Goal: Task Accomplishment & Management: Manage account settings

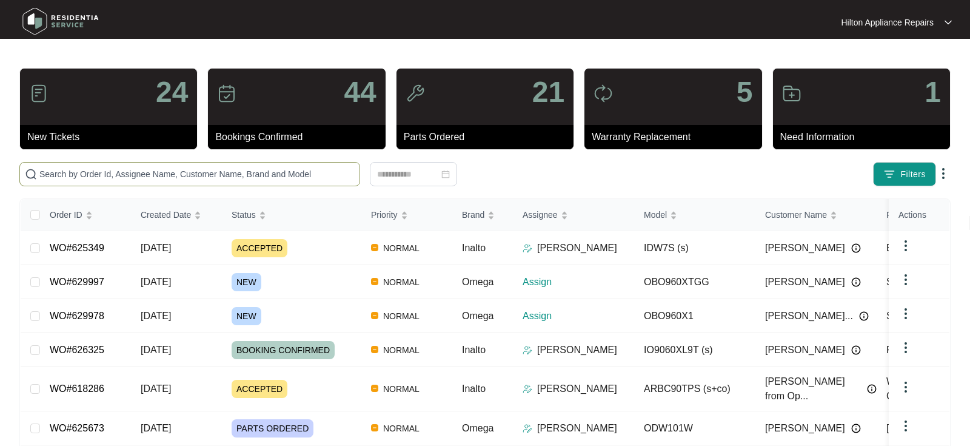
click at [82, 167] on input "text" at bounding box center [196, 173] width 315 height 13
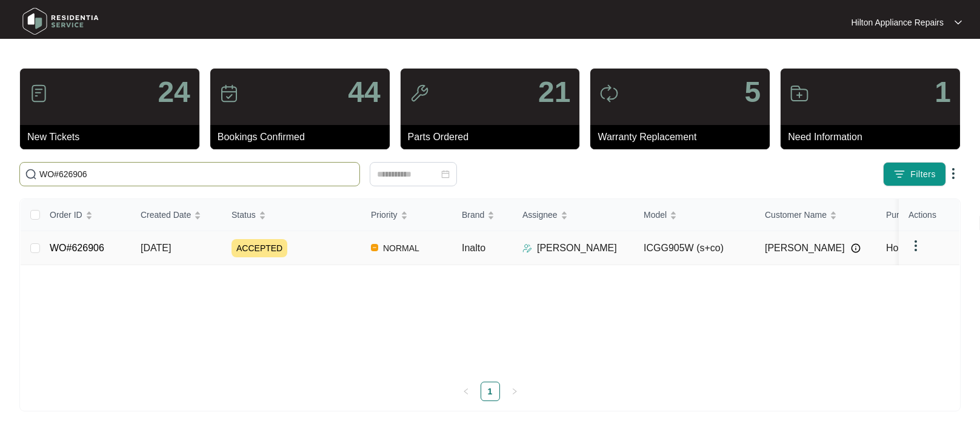
type input "WO#626906"
click at [164, 248] on span "[DATE]" at bounding box center [156, 248] width 30 height 10
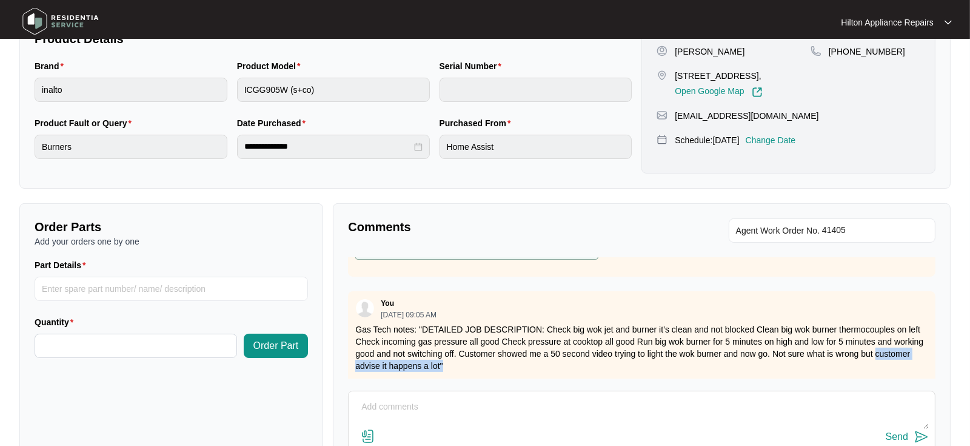
scroll to position [93, 0]
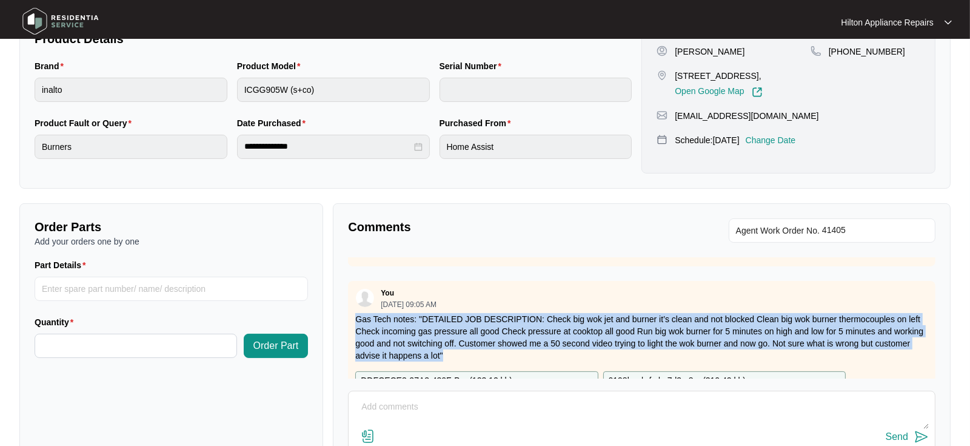
drag, startPoint x: 491, startPoint y: 296, endPoint x: 347, endPoint y: 320, distance: 145.7
click at [347, 320] on div "Comments Agent Work Order No. Zendesk Admin [DATE] 01:30 PM exploded attached I…" at bounding box center [642, 359] width 618 height 312
copy p "Gas Tech notes: "DETAILED JOB DESCRIPTION: Check big wok jet and burner it’s cl…"
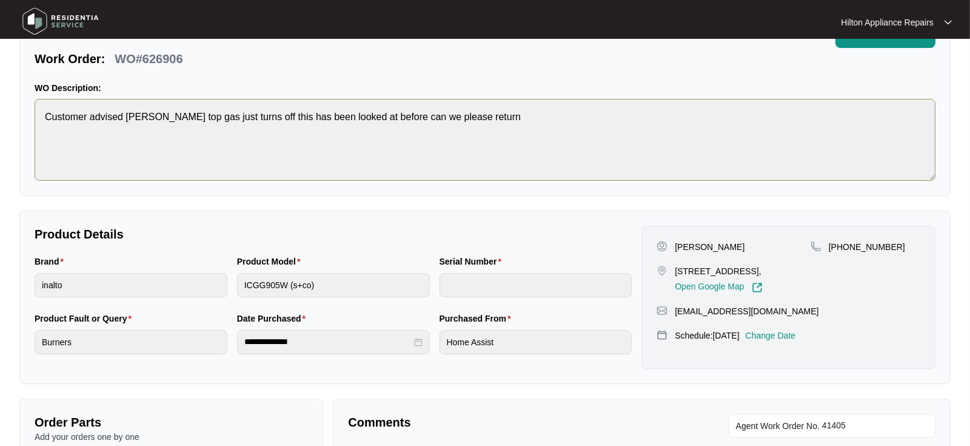
scroll to position [0, 0]
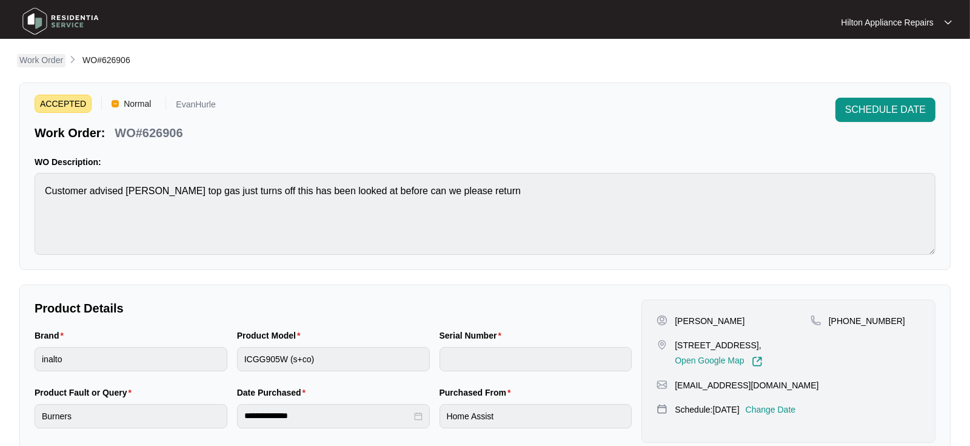
click at [44, 61] on p "Work Order" at bounding box center [41, 60] width 44 height 12
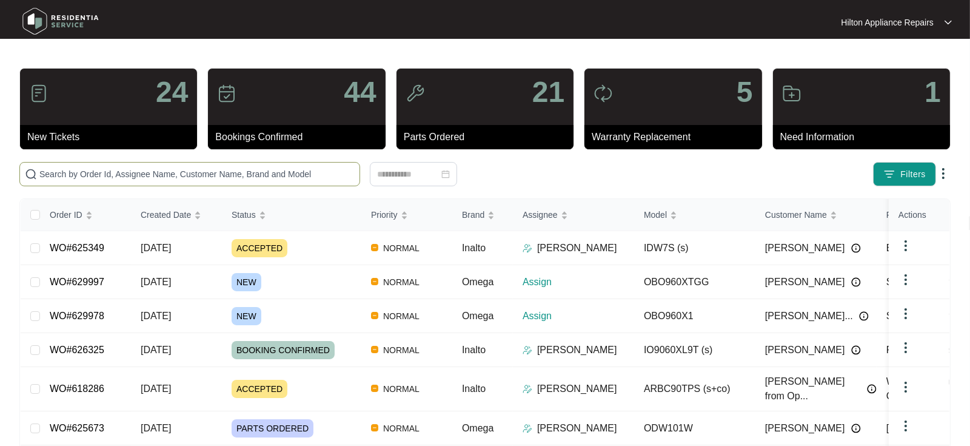
click at [62, 168] on input "text" at bounding box center [196, 173] width 315 height 13
paste input "WO#618554"
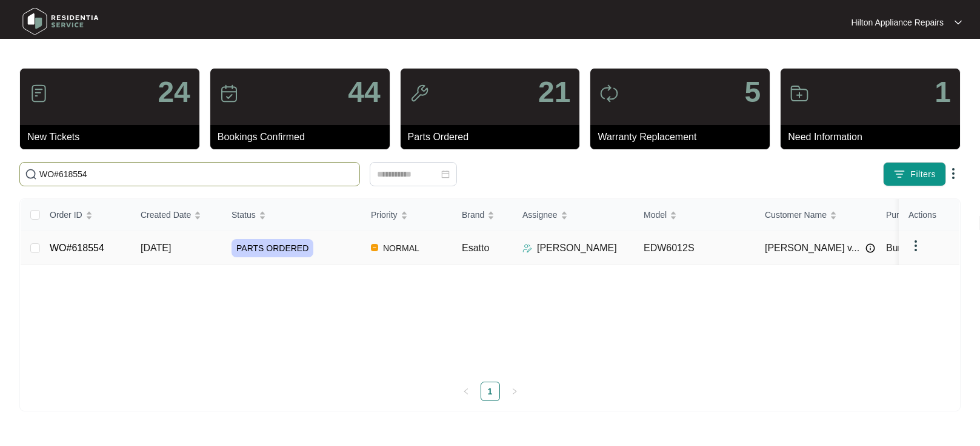
type input "WO#618554"
click at [156, 250] on span "[DATE]" at bounding box center [156, 248] width 30 height 10
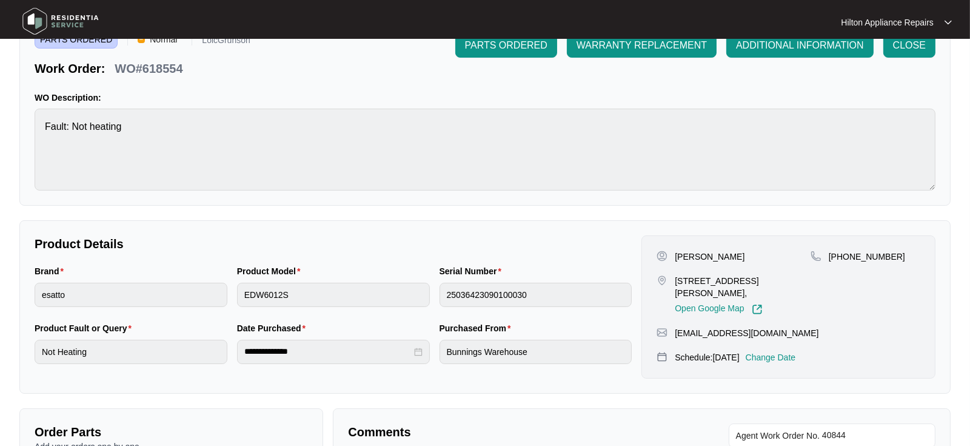
scroll to position [202, 0]
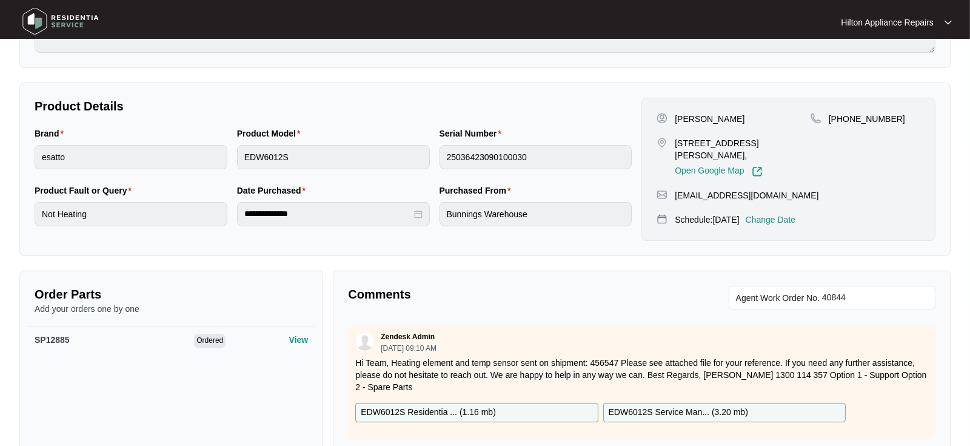
click at [774, 213] on p "Change Date" at bounding box center [771, 219] width 50 height 12
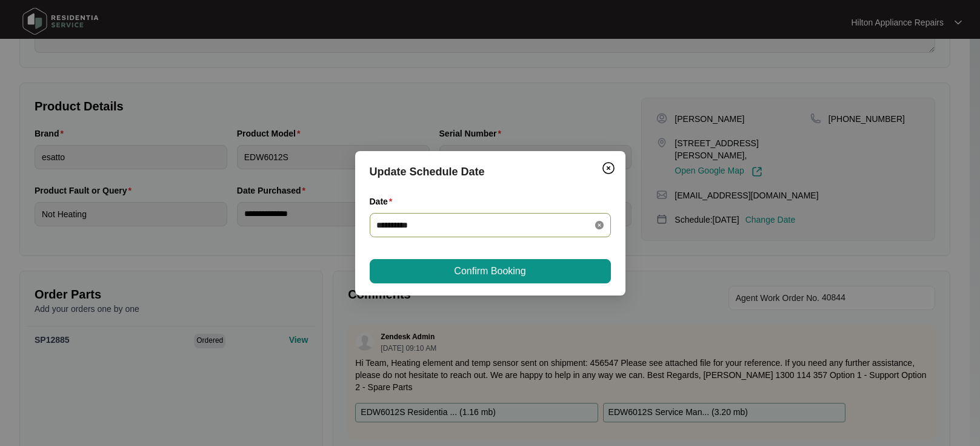
click at [601, 223] on icon "close-circle" at bounding box center [599, 225] width 8 height 8
click at [597, 226] on div at bounding box center [490, 224] width 227 height 13
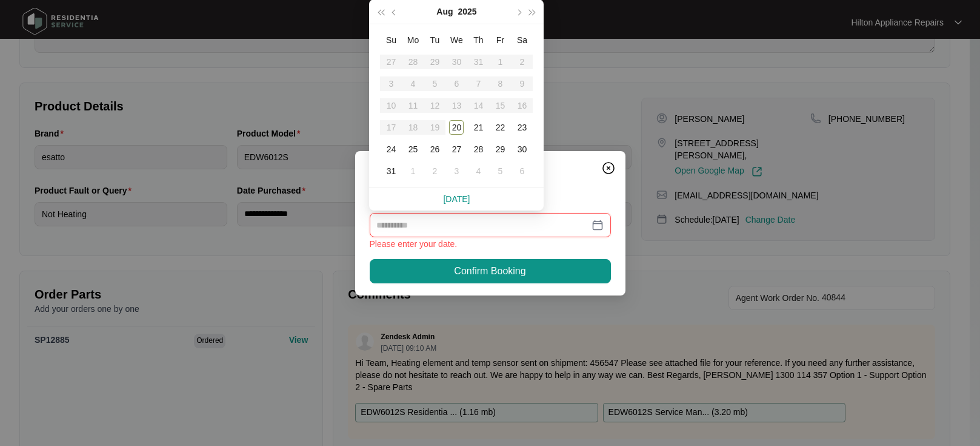
type input "**********"
click at [478, 129] on div "21" at bounding box center [478, 127] width 15 height 15
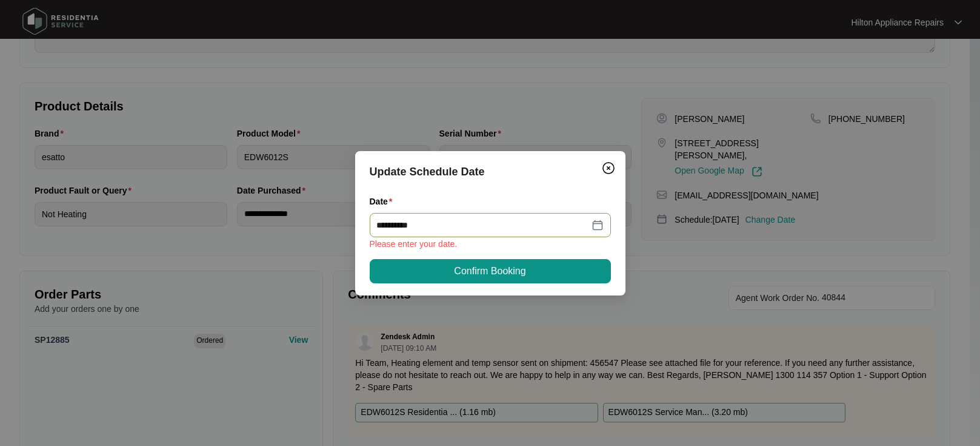
type input "**********"
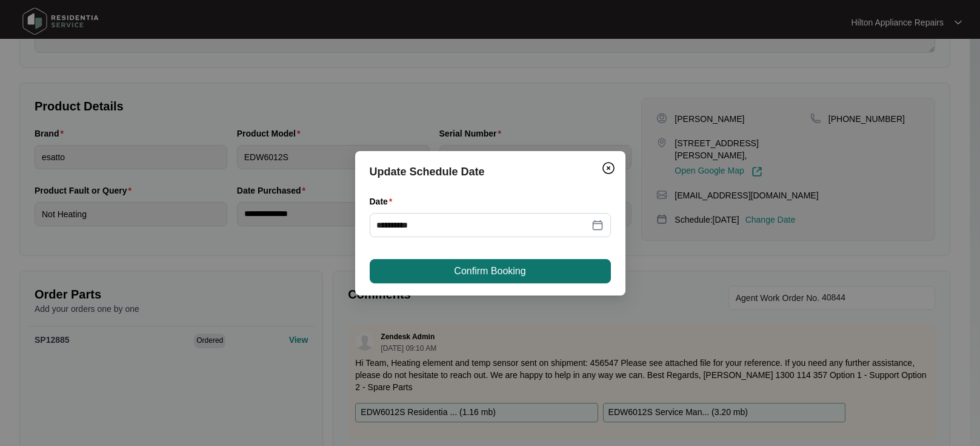
click at [458, 269] on span "Confirm Booking" at bounding box center [490, 271] width 72 height 15
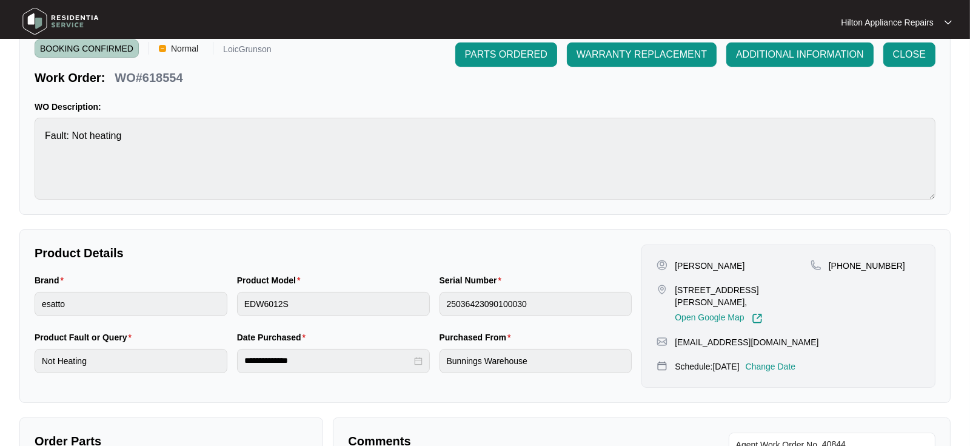
scroll to position [0, 0]
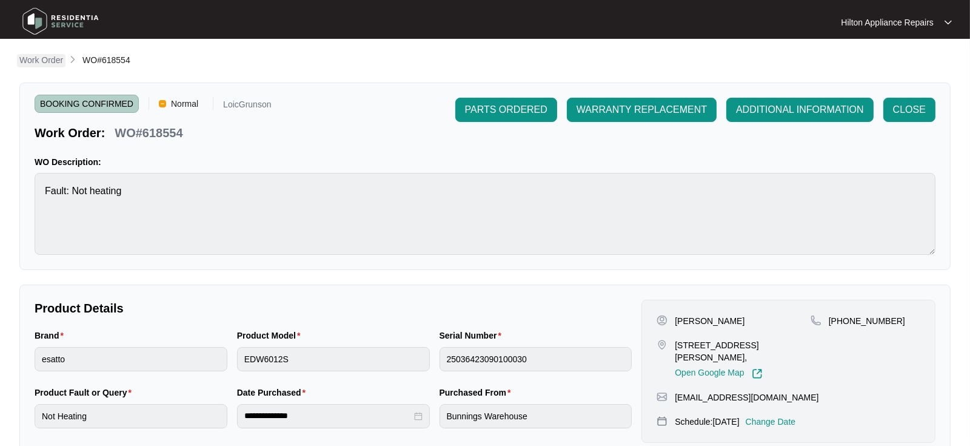
click at [38, 62] on p "Work Order" at bounding box center [41, 60] width 44 height 12
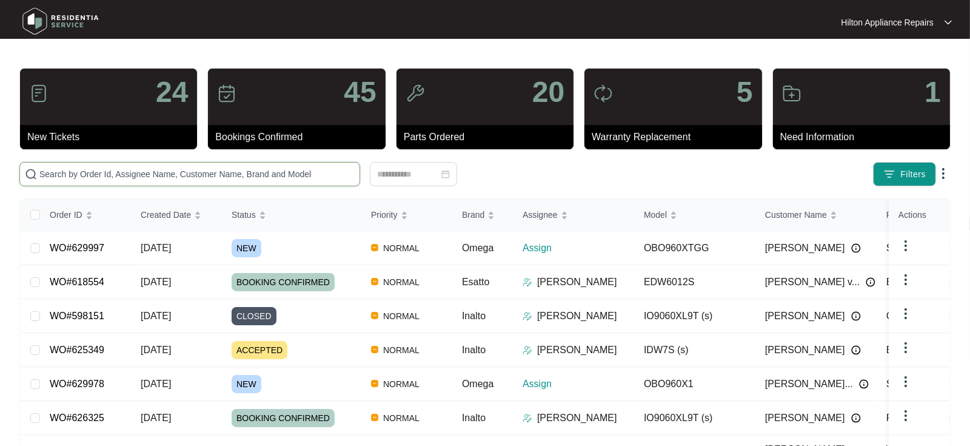
click at [84, 173] on input "text" at bounding box center [196, 173] width 315 height 13
paste input "617736"
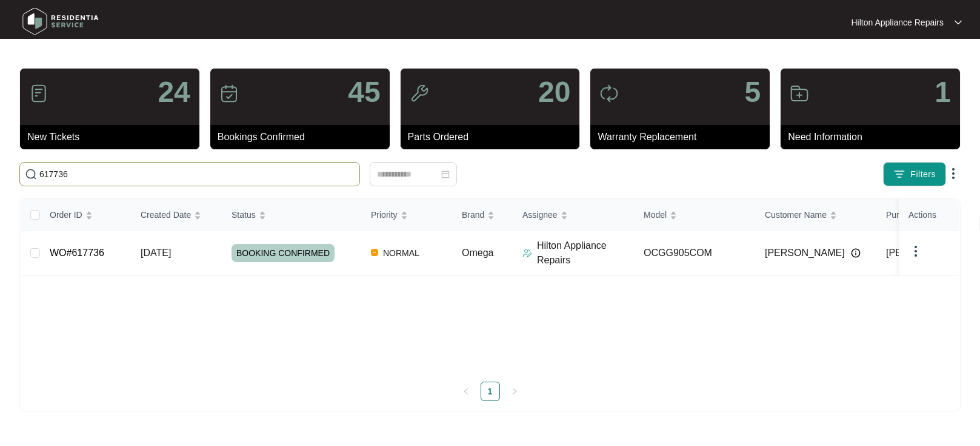
drag, startPoint x: 88, startPoint y: 176, endPoint x: 32, endPoint y: 176, distance: 55.8
click at [32, 176] on span "617736" at bounding box center [189, 174] width 341 height 24
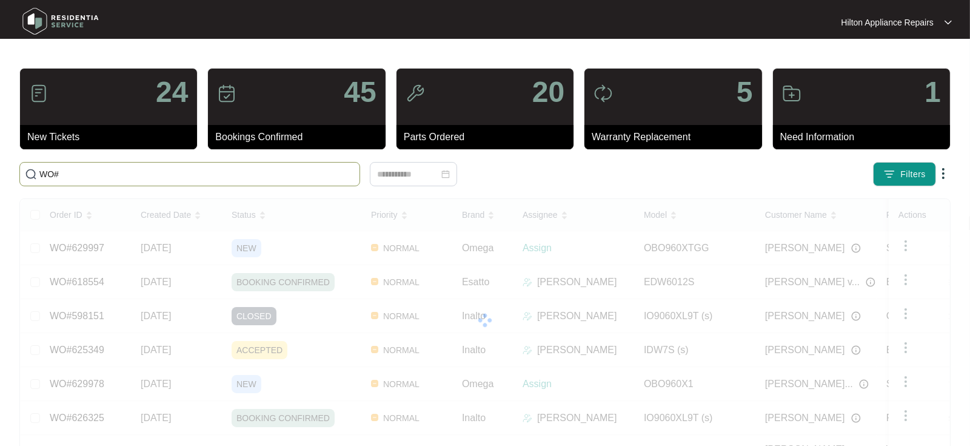
paste input "617736"
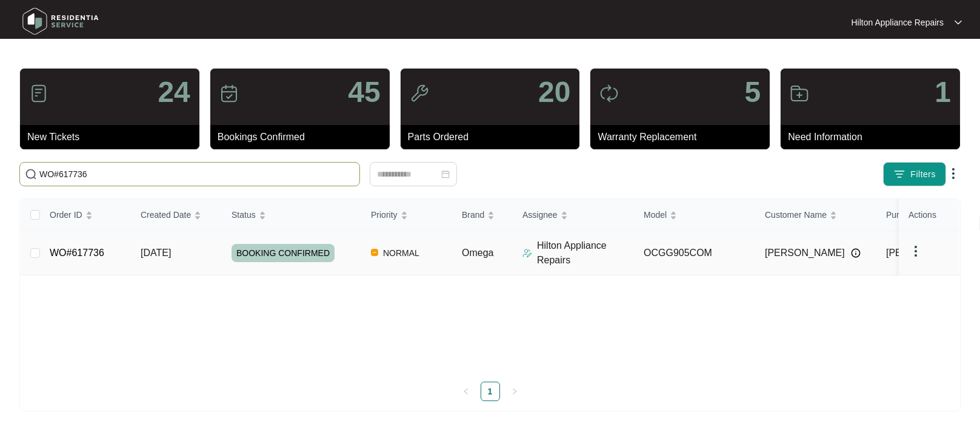
type input "WO#617736"
click at [158, 247] on span "[DATE]" at bounding box center [156, 252] width 30 height 10
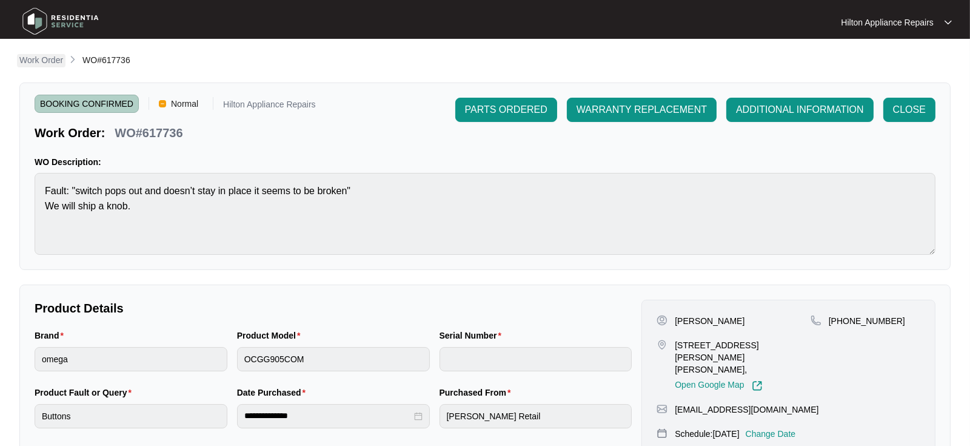
click at [50, 58] on p "Work Order" at bounding box center [41, 60] width 44 height 12
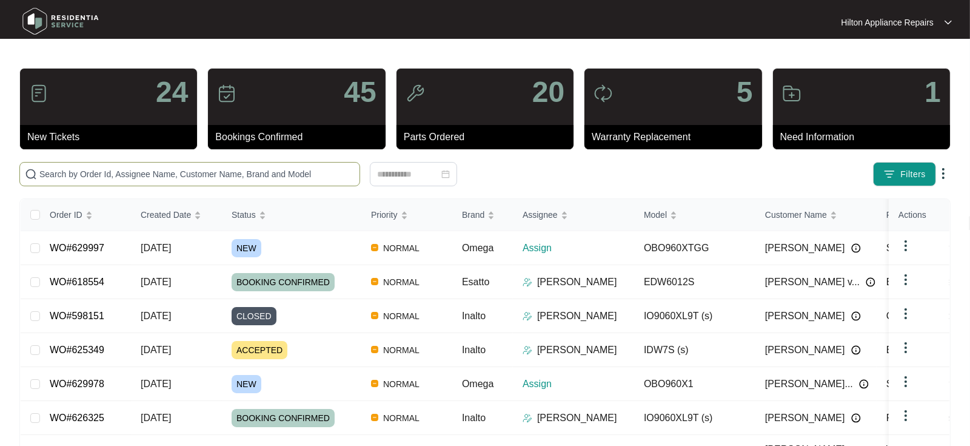
click at [83, 169] on input "text" at bounding box center [196, 173] width 315 height 13
paste input "629978"
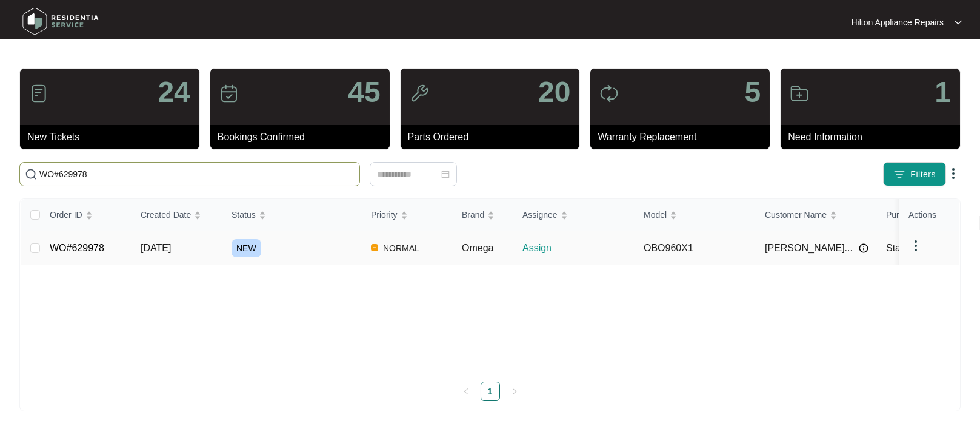
type input "WO#629978"
click at [164, 249] on span "[DATE]" at bounding box center [156, 248] width 30 height 10
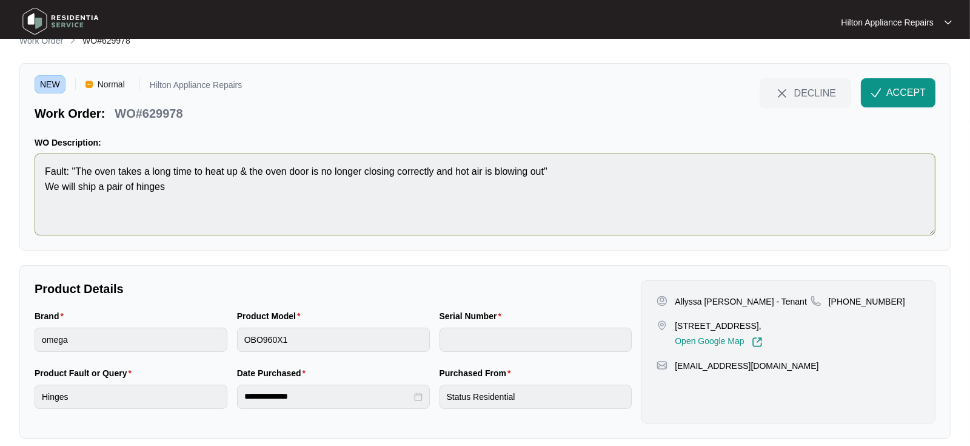
scroll to position [31, 0]
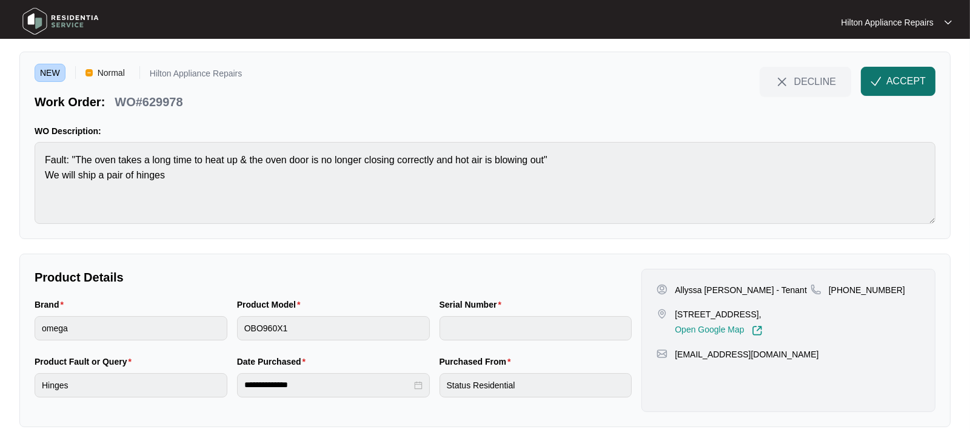
click at [896, 76] on span "ACCEPT" at bounding box center [905, 81] width 39 height 15
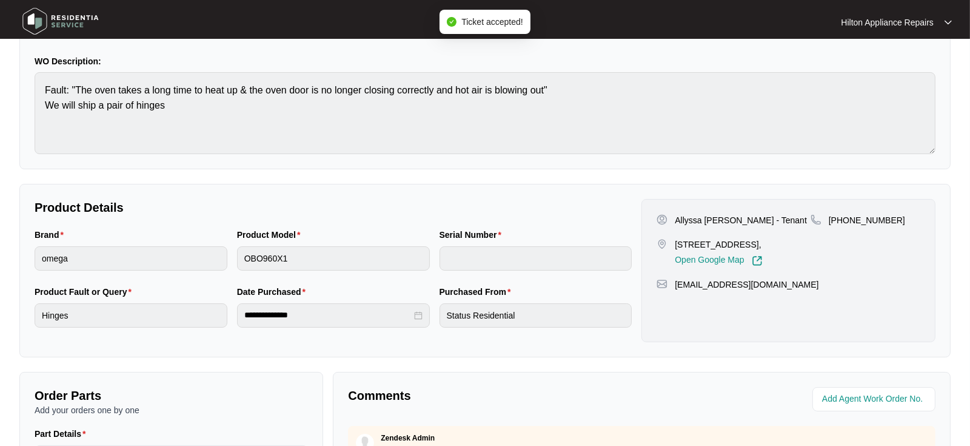
scroll to position [98, 0]
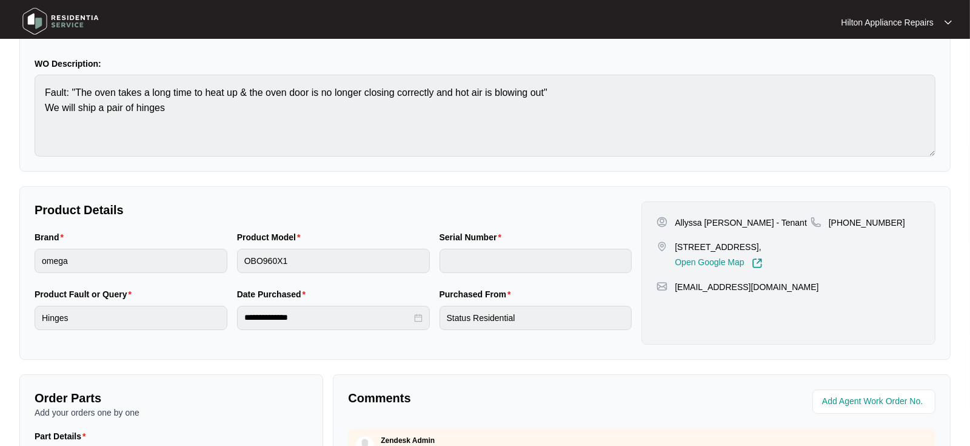
drag, startPoint x: 786, startPoint y: 247, endPoint x: 674, endPoint y: 244, distance: 111.6
click at [675, 244] on p "[STREET_ADDRESS]," at bounding box center [718, 247] width 87 height 12
copy p "[STREET_ADDRESS]"
drag, startPoint x: 746, startPoint y: 219, endPoint x: 677, endPoint y: 218, distance: 69.1
click at [677, 218] on p "Allyssa [PERSON_NAME] - Tenant" at bounding box center [741, 222] width 132 height 12
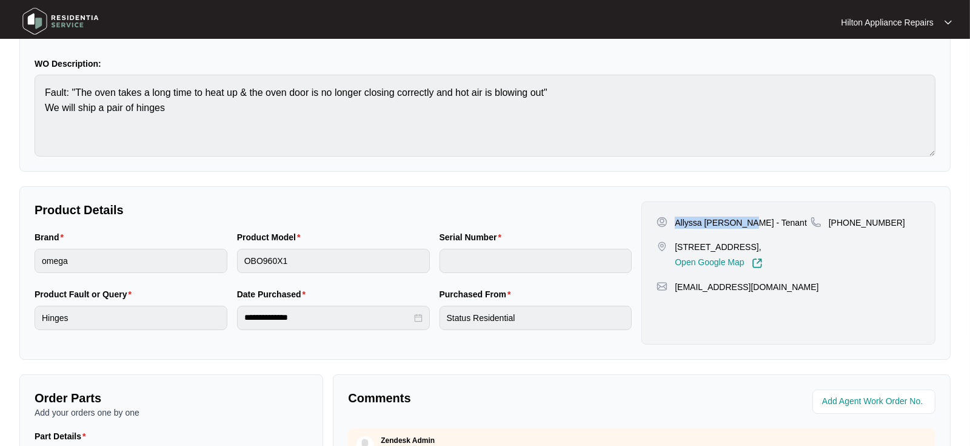
copy p "Allyssa [PERSON_NAME]"
drag, startPoint x: 885, startPoint y: 221, endPoint x: 845, endPoint y: 220, distance: 40.0
click at [845, 220] on p "[PHONE_NUMBER]" at bounding box center [867, 222] width 76 height 12
copy p "416278799"
drag, startPoint x: 783, startPoint y: 301, endPoint x: 675, endPoint y: 303, distance: 107.9
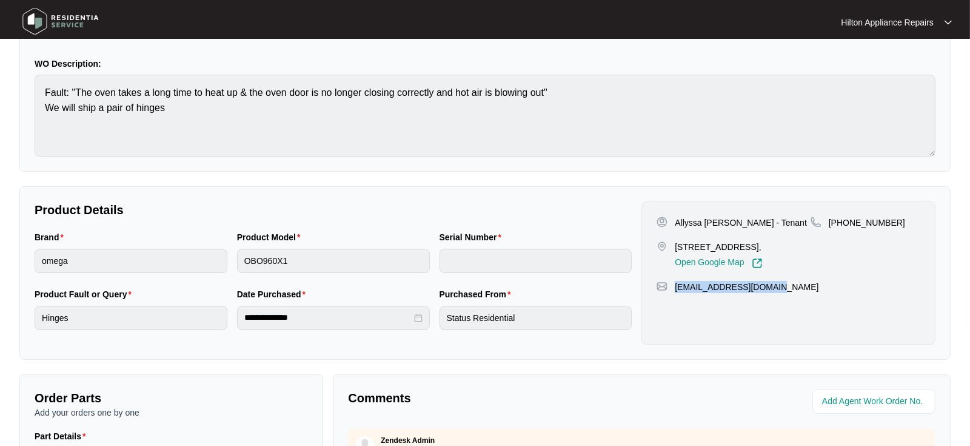
click at [675, 293] on div "[EMAIL_ADDRESS][DOMAIN_NAME]" at bounding box center [789, 287] width 264 height 12
copy p "[EMAIL_ADDRESS][DOMAIN_NAME]"
click at [223, 260] on div "Brand omega Product Model OBO960X1 Serial Number" at bounding box center [333, 258] width 607 height 57
